Goal: Ask a question

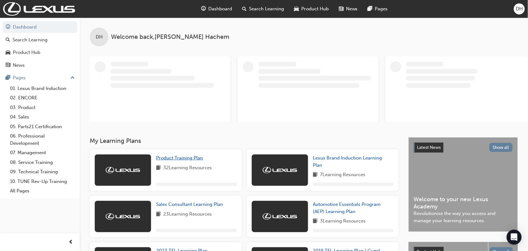
click at [191, 160] on span "Product Training Plan" at bounding box center [179, 158] width 47 height 6
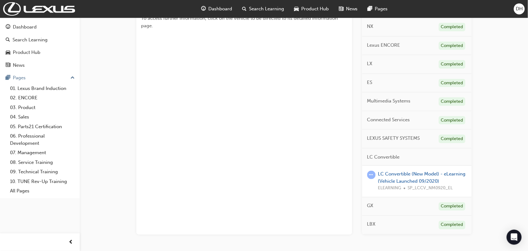
scroll to position [207, 0]
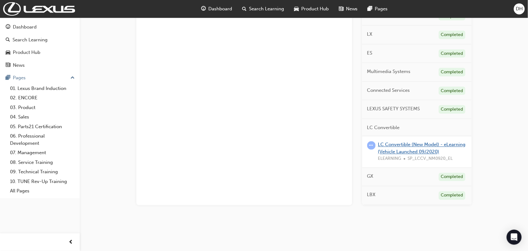
click at [417, 145] on link "LC Convertible (New Model) - eLearning (Vehicle Launched 09/2020)" at bounding box center [422, 148] width 88 height 13
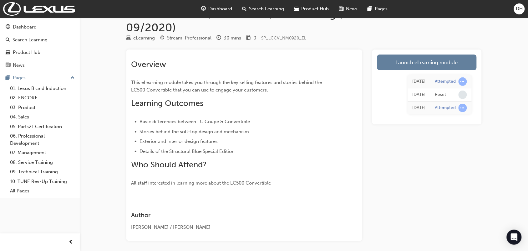
scroll to position [39, 0]
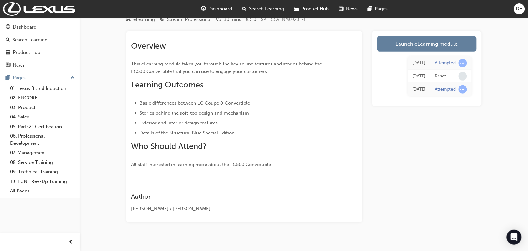
drag, startPoint x: 417, startPoint y: 77, endPoint x: 454, endPoint y: 79, distance: 37.9
click at [420, 77] on div "[DATE]" at bounding box center [419, 76] width 13 height 7
click at [459, 79] on div at bounding box center [463, 76] width 8 height 8
click at [449, 79] on div "Reset" at bounding box center [451, 76] width 32 height 8
click at [462, 76] on span "learningRecordVerb_NONE-icon" at bounding box center [463, 76] width 8 height 8
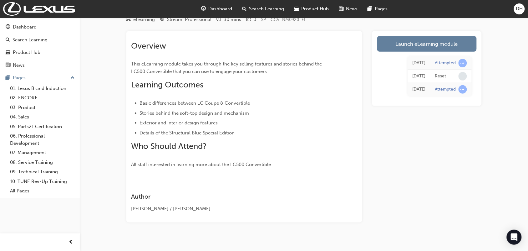
click at [491, 86] on div "LC Convertible (New Model) - eLearning (Vehicle Launched 09/2020) eLearning Str…" at bounding box center [303, 115] width 375 height 254
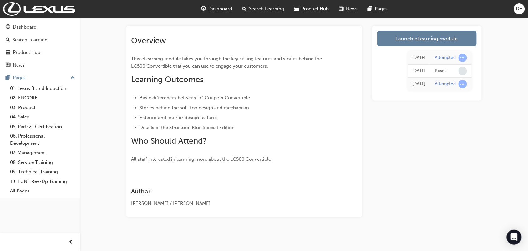
scroll to position [46, 0]
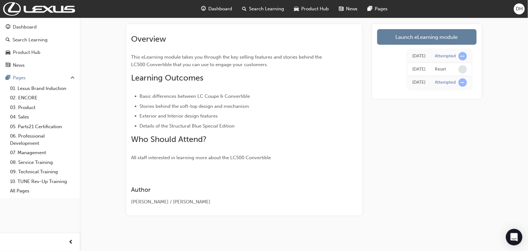
click at [520, 238] on div "Open Intercom Messenger" at bounding box center [514, 237] width 17 height 17
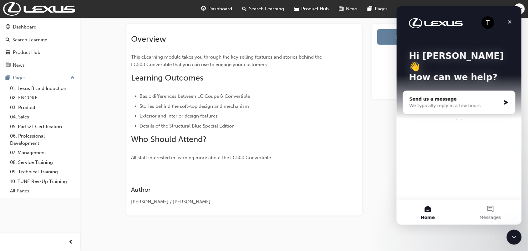
scroll to position [0, 0]
click at [341, 114] on div "Overview This eLearning module takes you through the key selling features and s…" at bounding box center [244, 95] width 226 height 132
click at [509, 92] on div "Send us a message We typically reply in a few hours" at bounding box center [459, 101] width 112 height 23
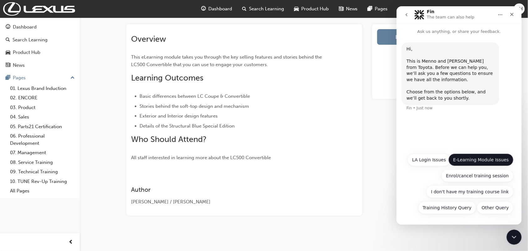
click at [506, 158] on button "E-Learning Module Issues" at bounding box center [480, 159] width 65 height 13
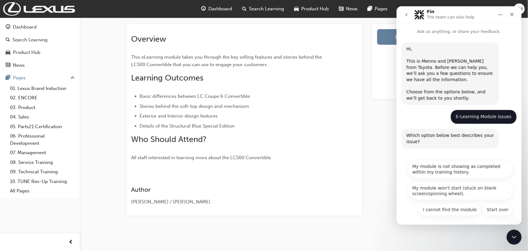
scroll to position [2, 0]
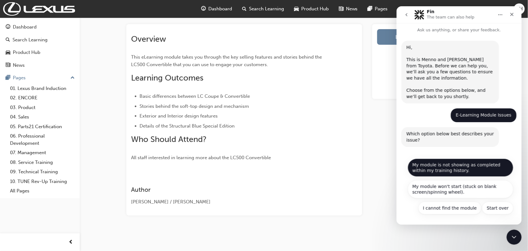
click at [492, 171] on button "My module is not showing as completed within my training history." at bounding box center [461, 167] width 106 height 18
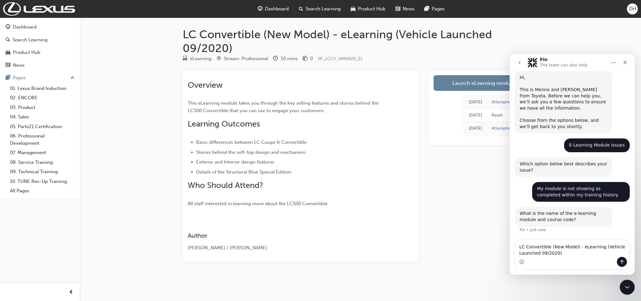
scroll to position [26, 0]
drag, startPoint x: 363, startPoint y: 59, endPoint x: 318, endPoint y: 60, distance: 44.7
click at [318, 60] on div "eLearning Stream: Professional 30 mins 0 SP_LCCV_NM0920_EL" at bounding box center [360, 60] width 355 height 10
copy span "SP_LCCV_NM0920_EL"
click at [534, 249] on textarea "LC Convertible (New Model) - eLearning (Vehicle Launched 09/2020)" at bounding box center [572, 248] width 114 height 17
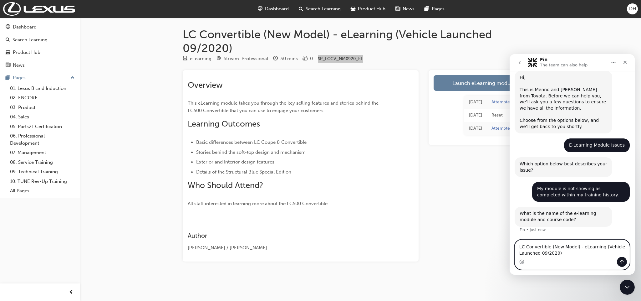
click at [534, 250] on textarea "LC Convertible (New Model) - eLearning (Vehicle Launched 09/2020)" at bounding box center [572, 248] width 114 height 17
paste textarea "SP_LCCV_NM0920_EL"
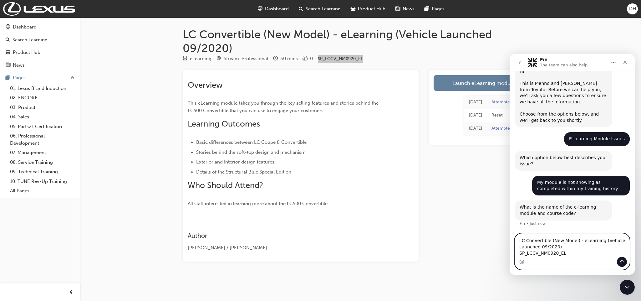
type textarea "LC Convertible (New Model) - eLearning (Vehicle Launched 09/2020) SP_LCCV_NM092…"
click at [534, 250] on icon "Send a message…" at bounding box center [621, 261] width 5 height 5
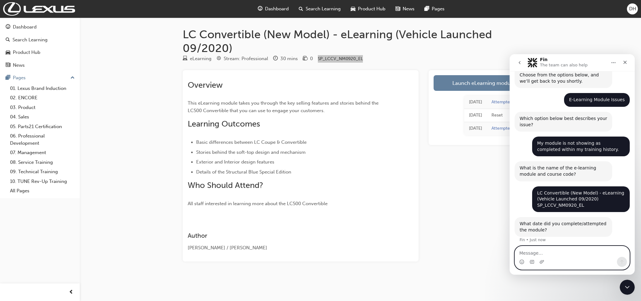
scroll to position [69, 0]
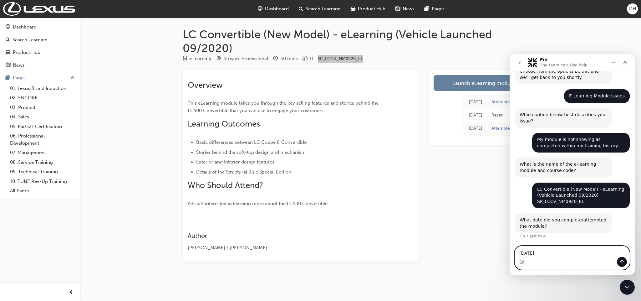
type textarea "[DATE]"
click at [534, 250] on button "Send a message…" at bounding box center [622, 261] width 10 height 10
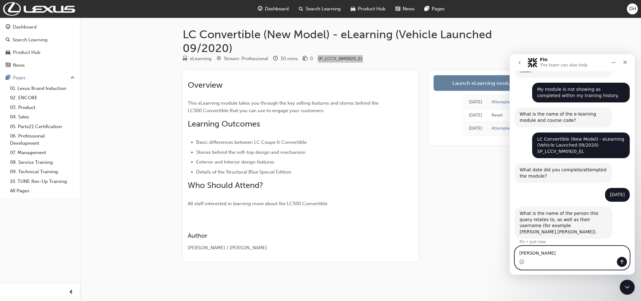
scroll to position [125, 0]
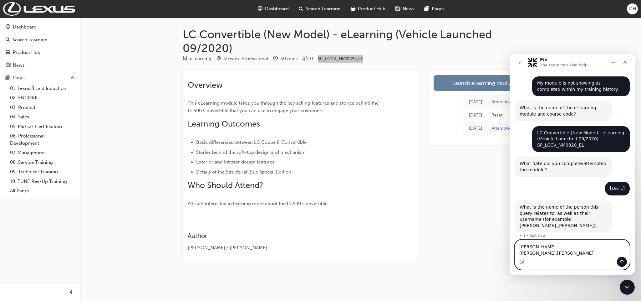
type textarea "[PERSON_NAME] [PERSON_NAME].[PERSON_NAME]"
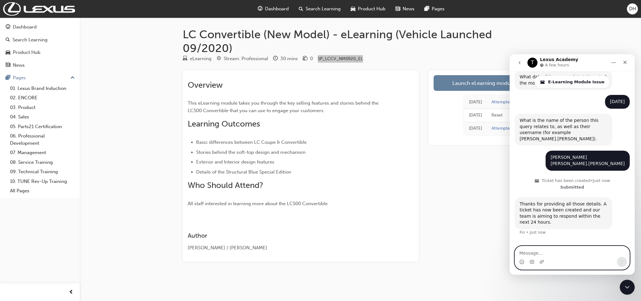
scroll to position [231, 0]
